Goal: Task Accomplishment & Management: Manage account settings

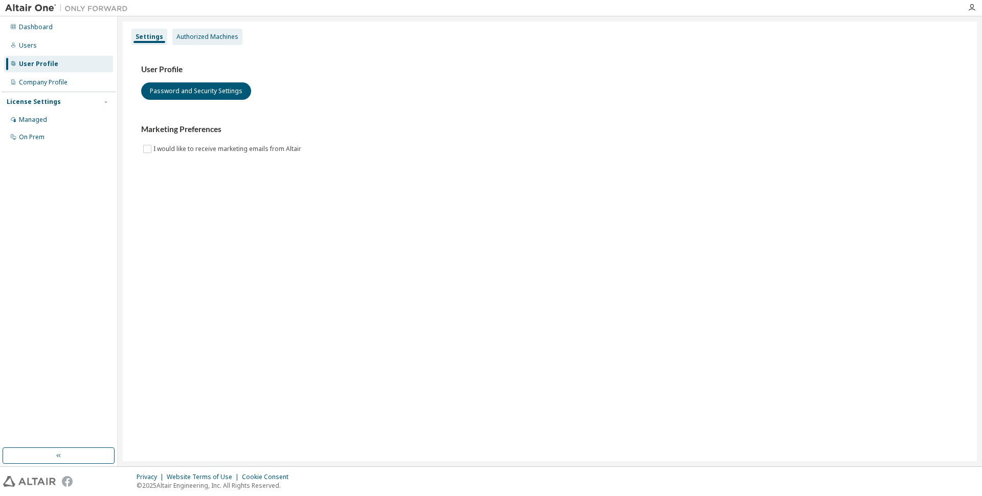
click at [226, 35] on div "Authorized Machines" at bounding box center [207, 37] width 62 height 8
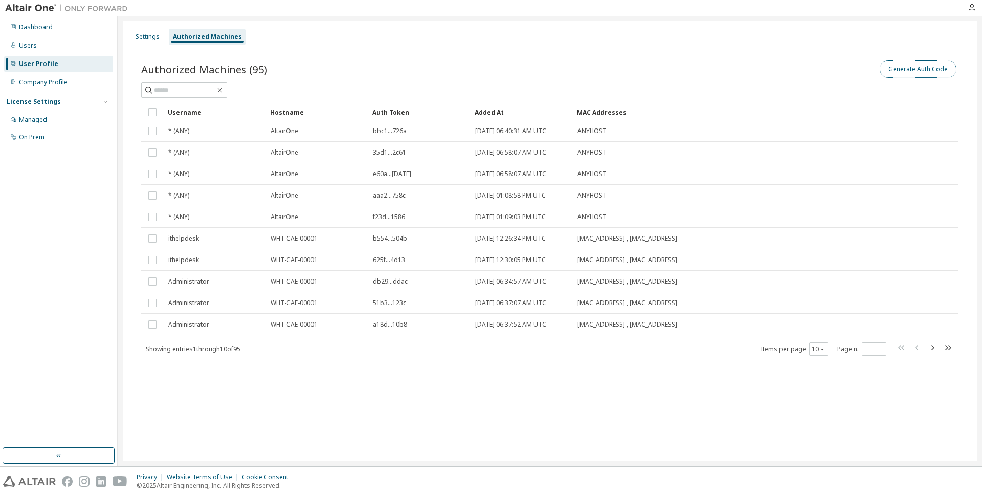
click at [933, 68] on button "Generate Auth Code" at bounding box center [918, 68] width 77 height 17
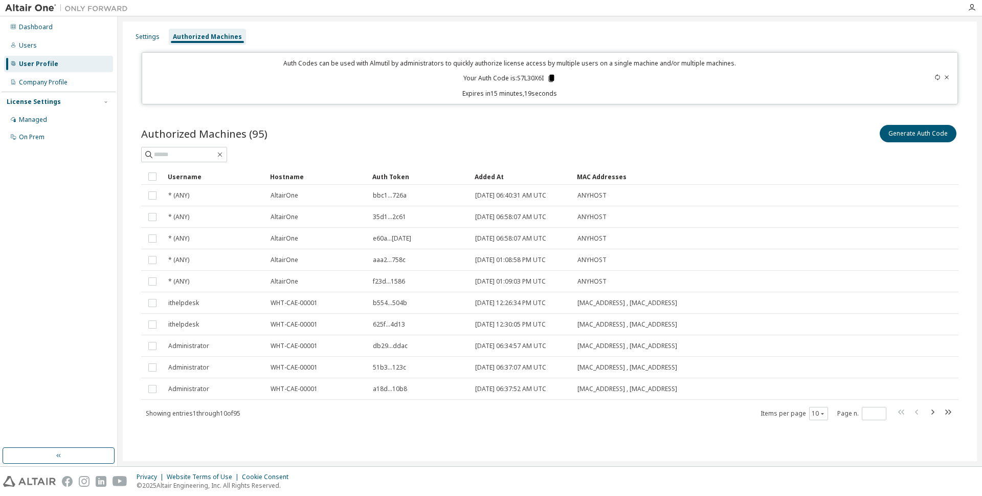
click at [550, 78] on icon at bounding box center [552, 78] width 6 height 7
click at [39, 238] on div "Dashboard Users User Profile Company Profile License Settings Managed On Prem" at bounding box center [59, 232] width 114 height 428
click at [153, 36] on div "Settings" at bounding box center [148, 37] width 24 height 8
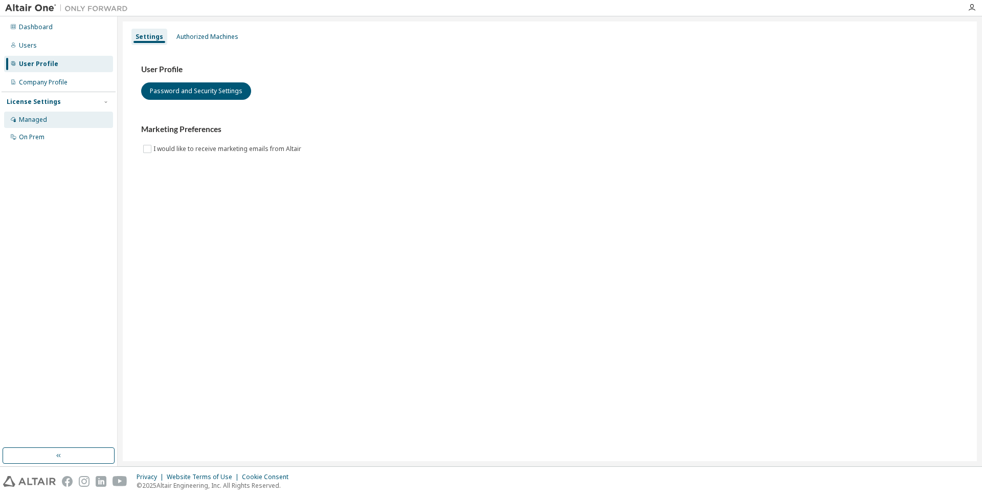
click at [41, 121] on div "Managed" at bounding box center [33, 120] width 28 height 8
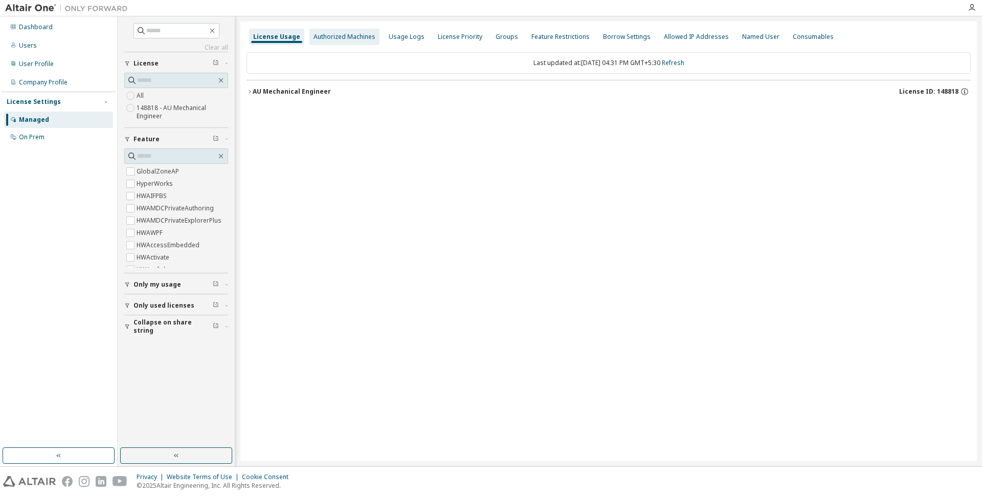
click at [354, 39] on div "Authorized Machines" at bounding box center [345, 37] width 62 height 8
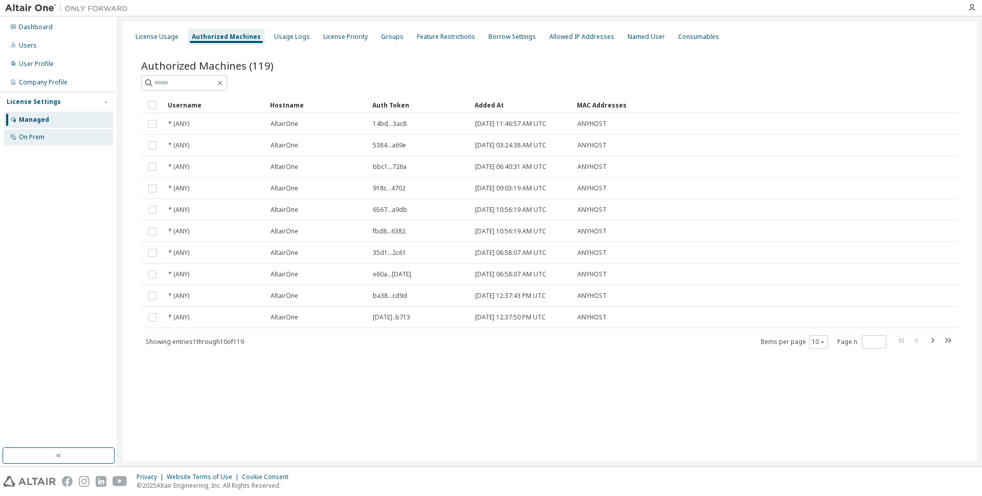
click at [39, 135] on div "On Prem" at bounding box center [32, 137] width 26 height 8
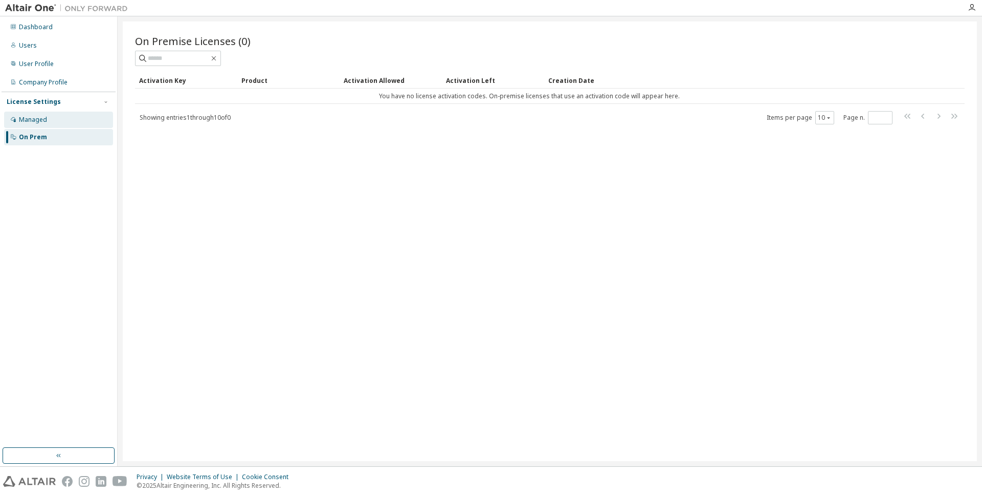
click at [43, 117] on div "Managed" at bounding box center [33, 120] width 28 height 8
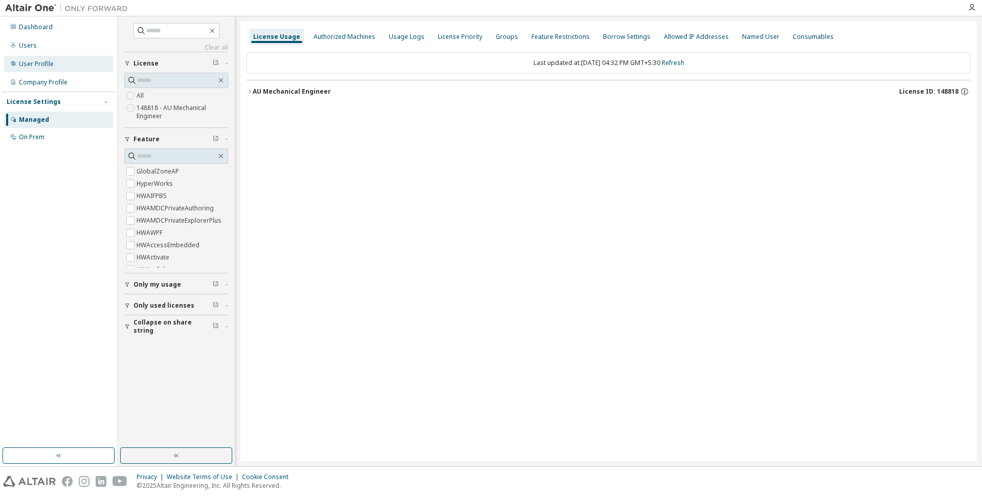
click at [45, 66] on div "User Profile" at bounding box center [36, 64] width 35 height 8
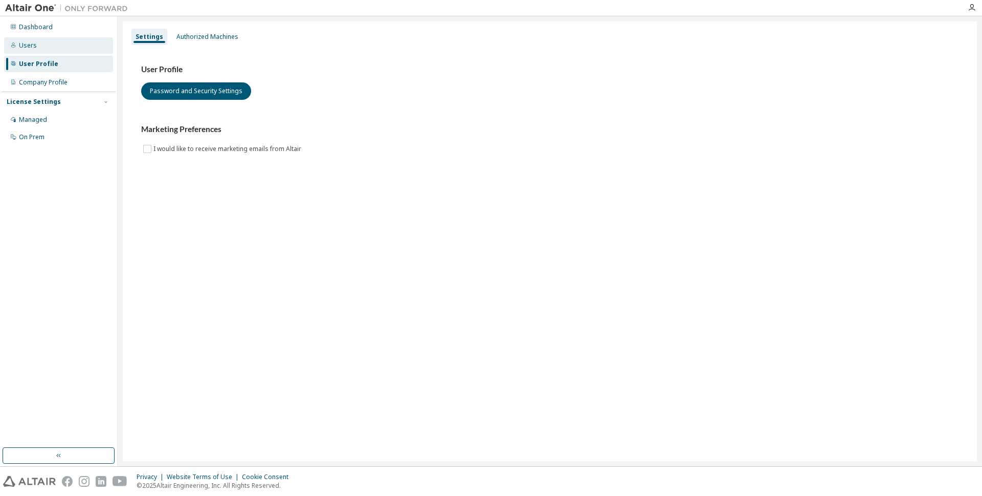
click at [40, 45] on div "Users" at bounding box center [58, 45] width 109 height 16
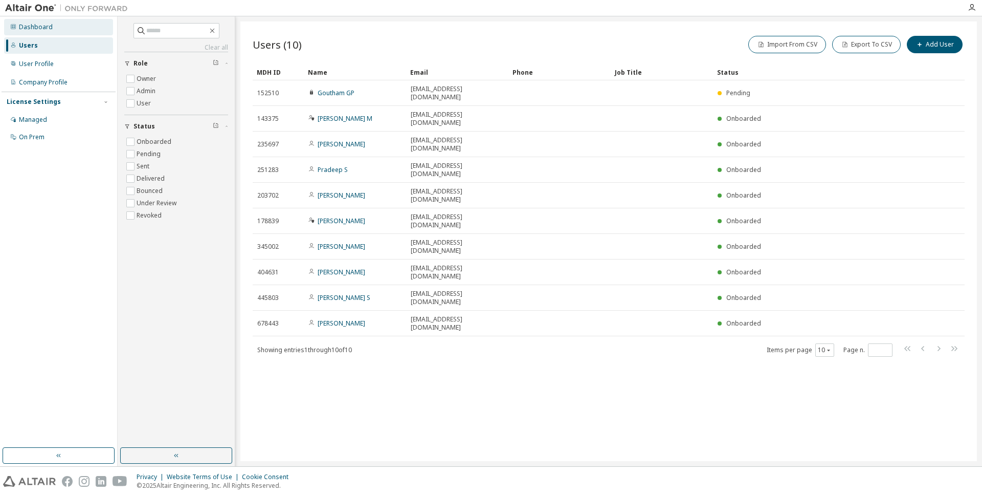
click at [38, 30] on div "Dashboard" at bounding box center [36, 27] width 34 height 8
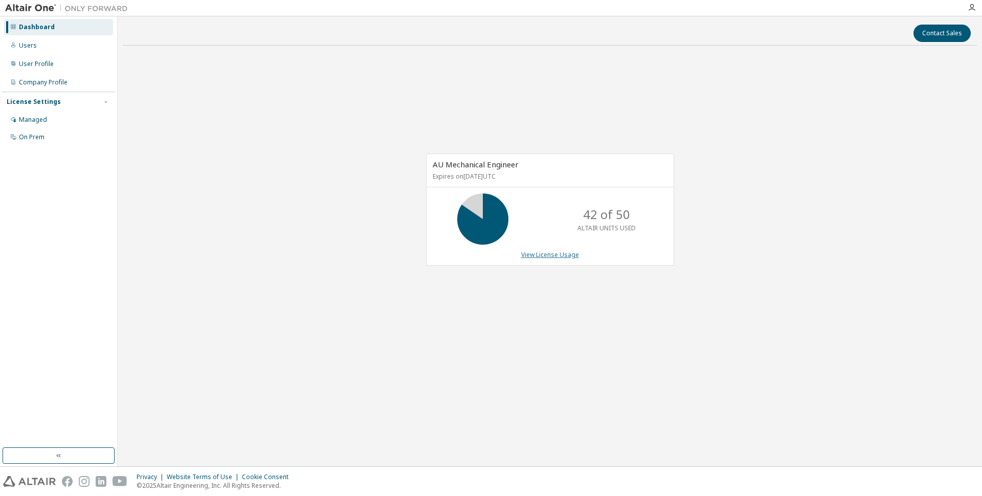
click at [530, 253] on link "View License Usage" at bounding box center [550, 254] width 58 height 9
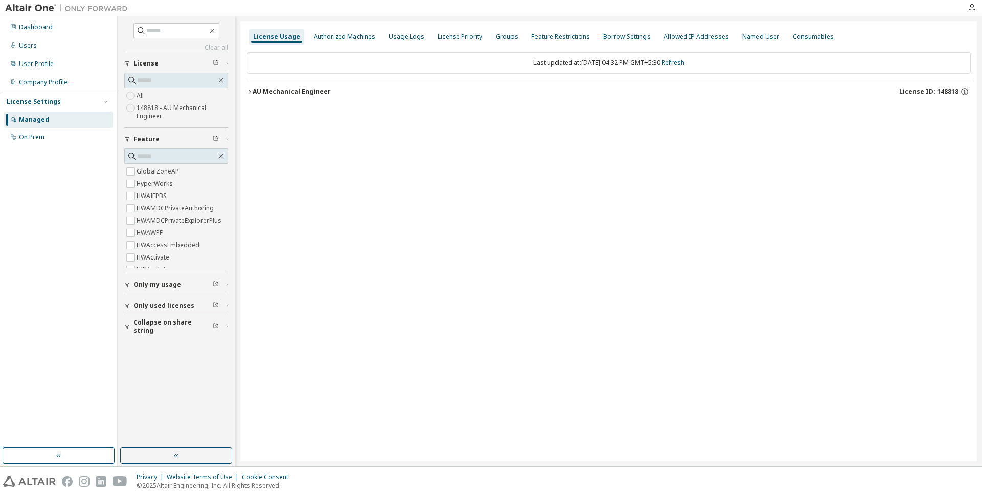
click at [257, 92] on div "AU Mechanical Engineer" at bounding box center [292, 91] width 78 height 8
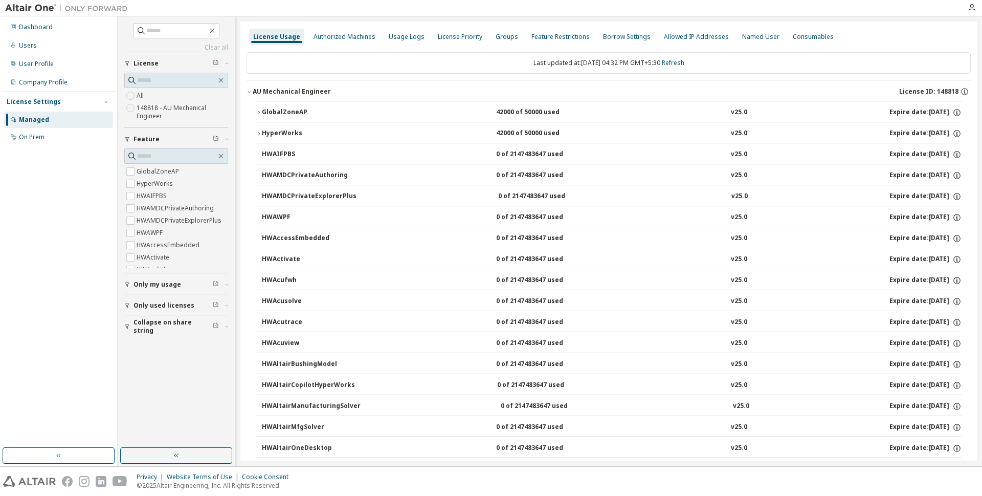
click at [262, 110] on div "GlobalZoneAP" at bounding box center [308, 112] width 92 height 9
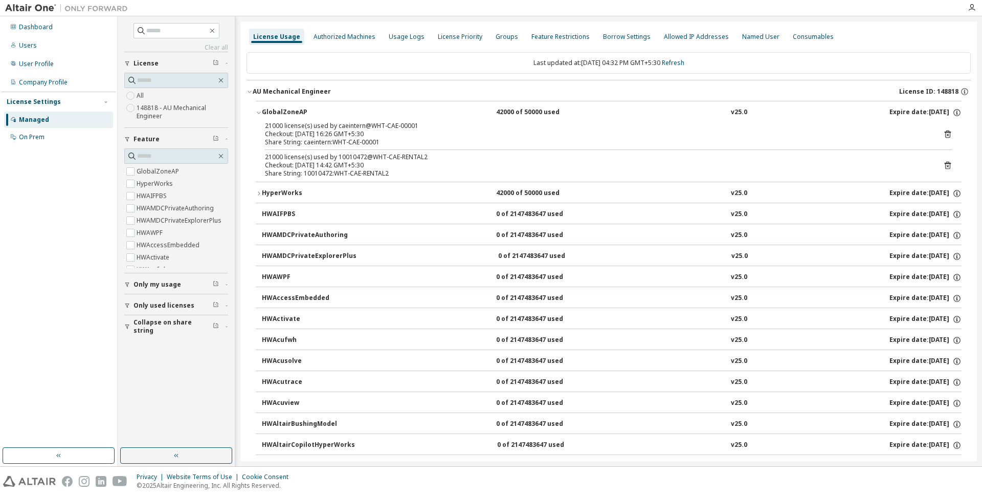
click at [945, 132] on icon at bounding box center [948, 134] width 6 height 8
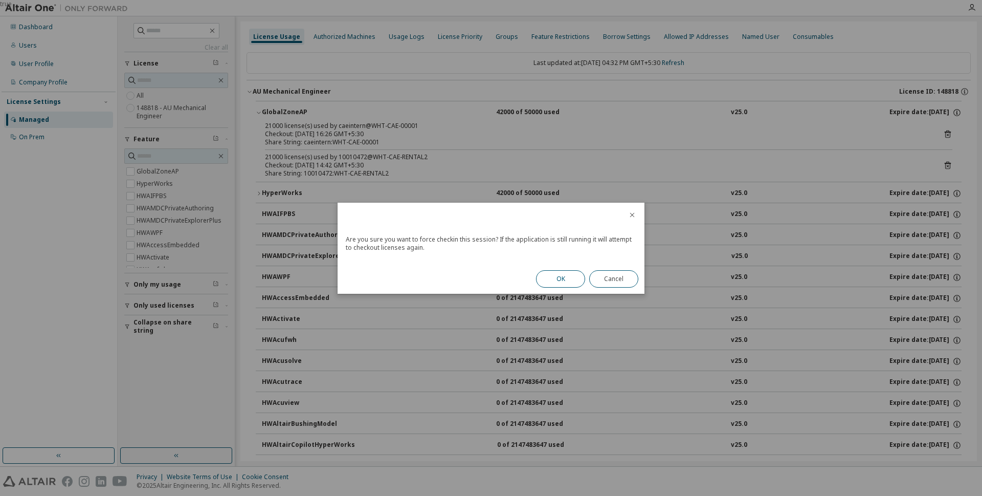
click at [560, 274] on button "OK" at bounding box center [560, 278] width 49 height 17
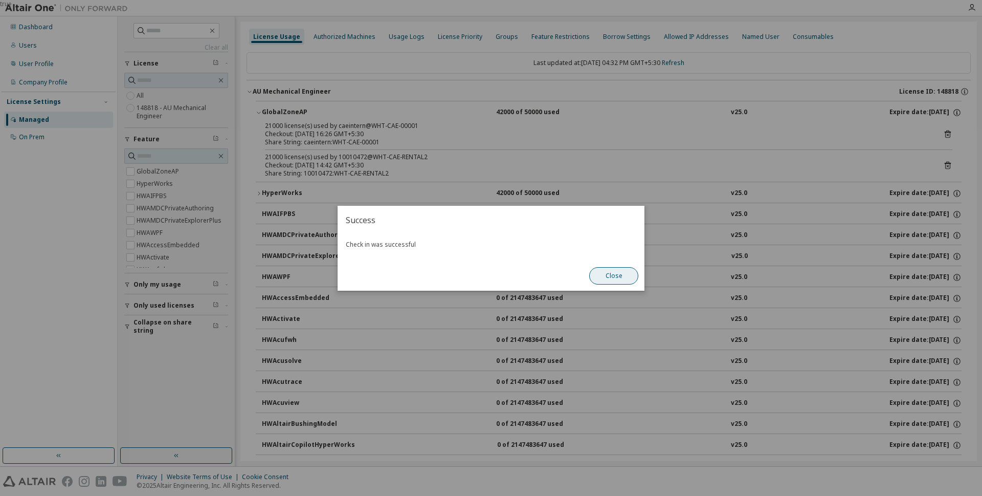
click at [618, 277] on button "Close" at bounding box center [613, 275] width 49 height 17
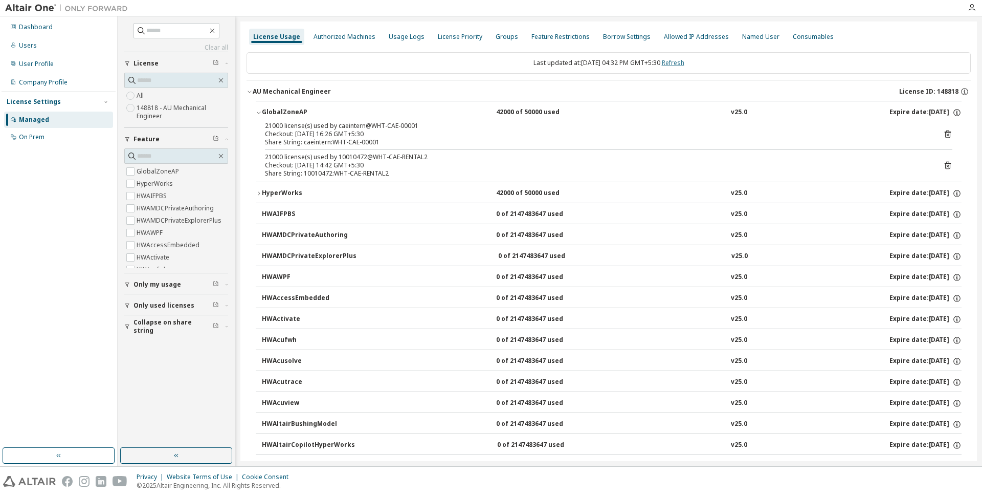
click at [683, 63] on link "Refresh" at bounding box center [673, 62] width 23 height 9
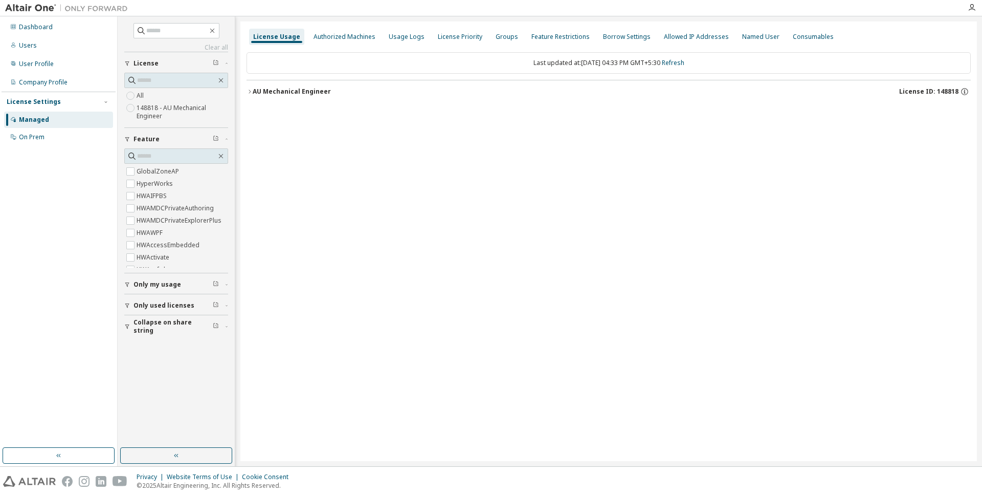
click at [252, 90] on icon "button" at bounding box center [250, 91] width 6 height 6
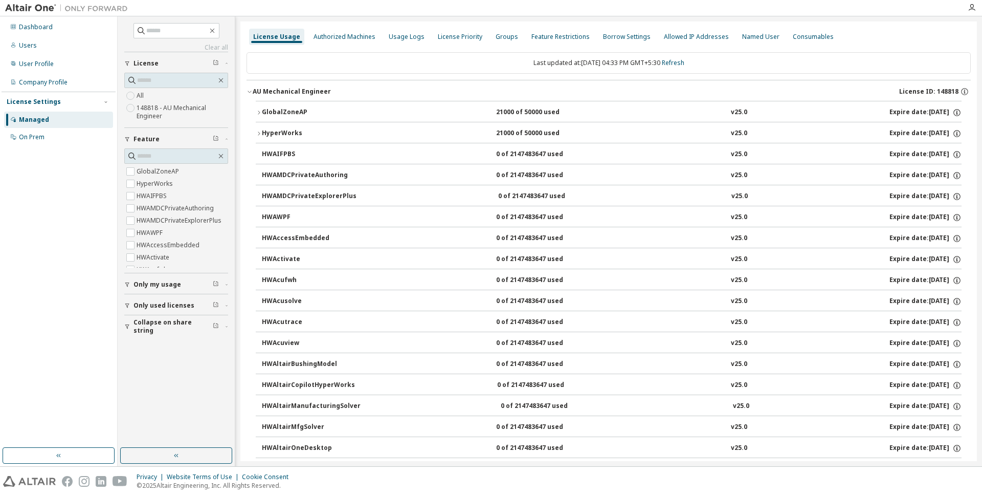
click at [268, 112] on div "GlobalZoneAP" at bounding box center [308, 112] width 92 height 9
